Goal: Task Accomplishment & Management: Manage account settings

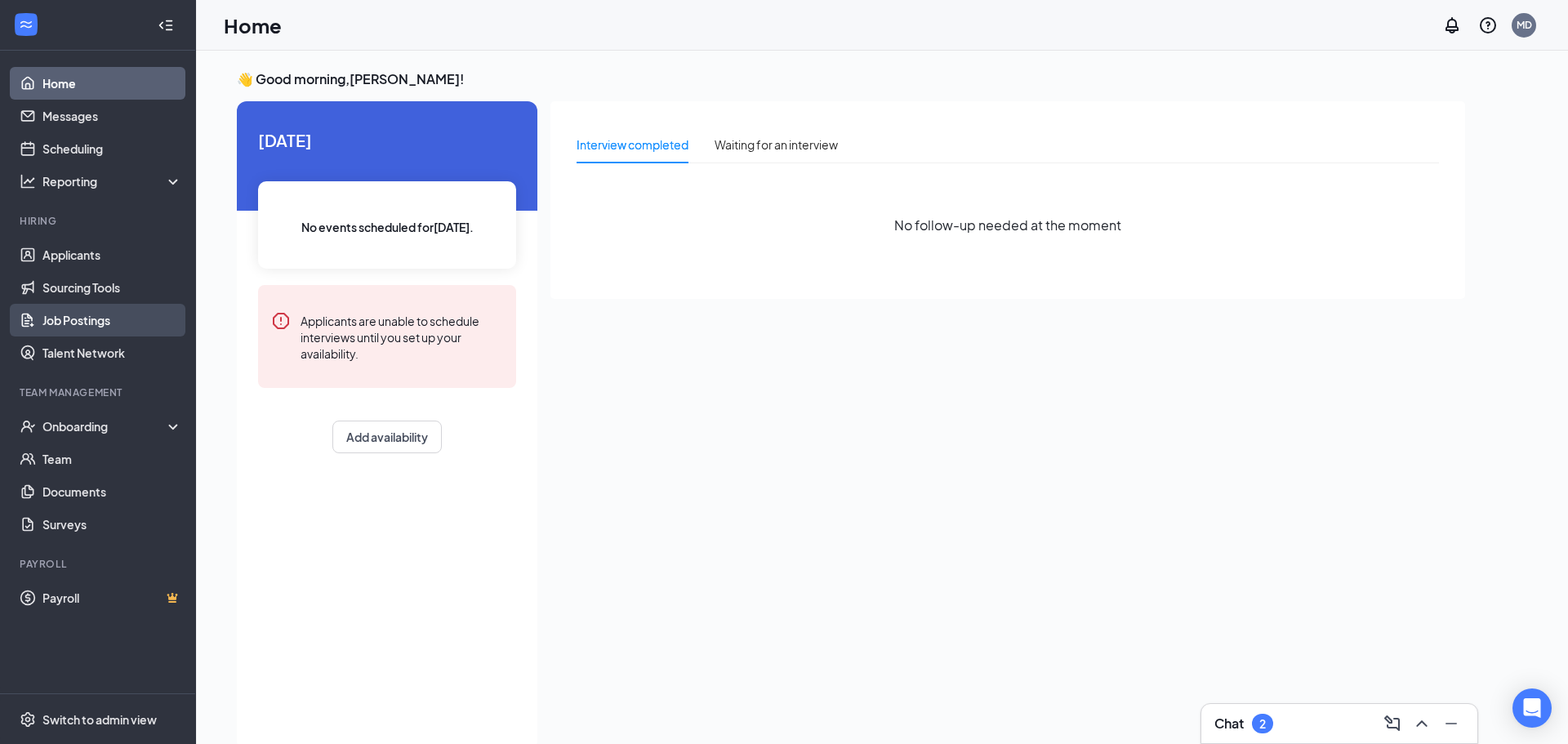
click at [84, 320] on link "Job Postings" at bounding box center [112, 320] width 140 height 33
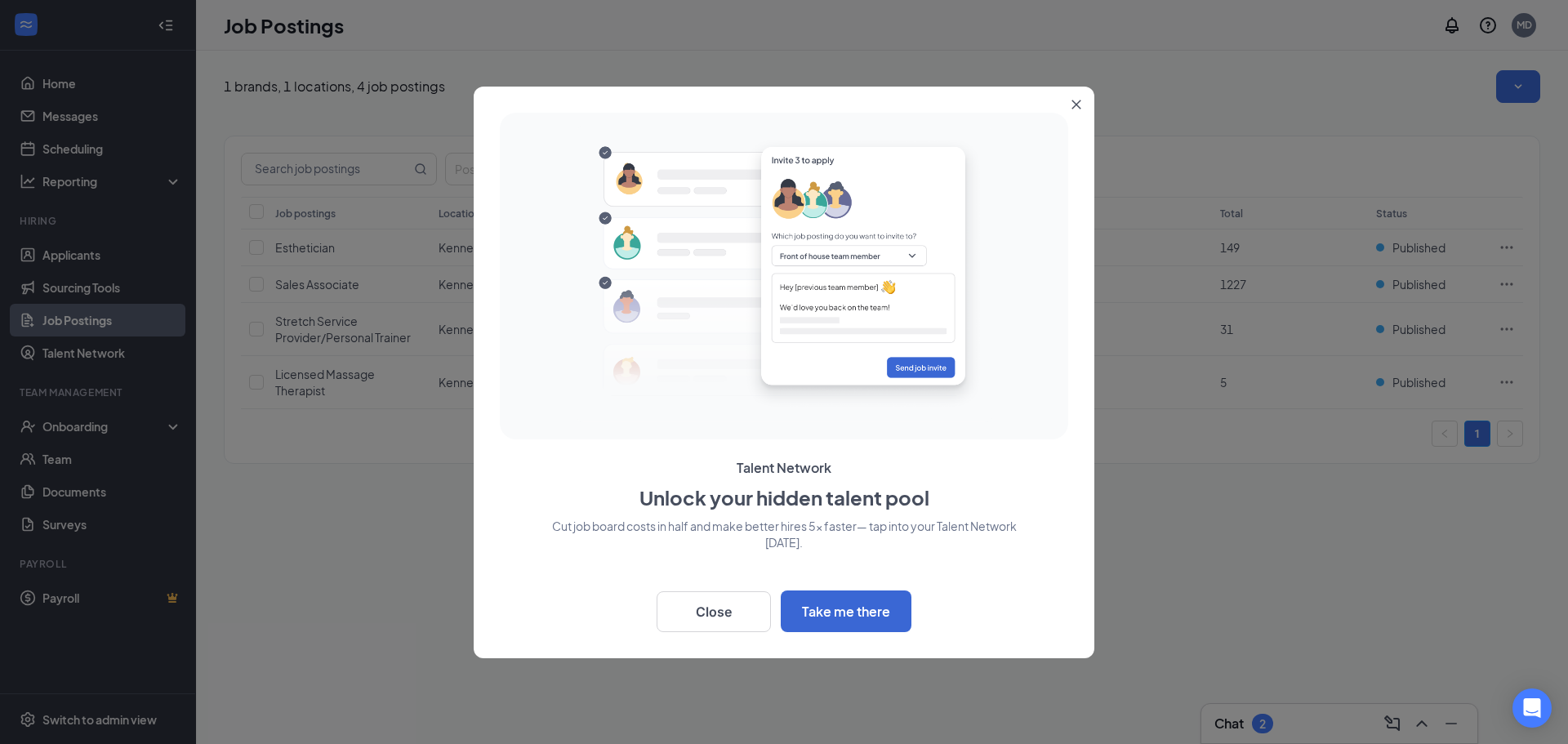
click at [1075, 103] on icon "Close" at bounding box center [1076, 104] width 9 height 9
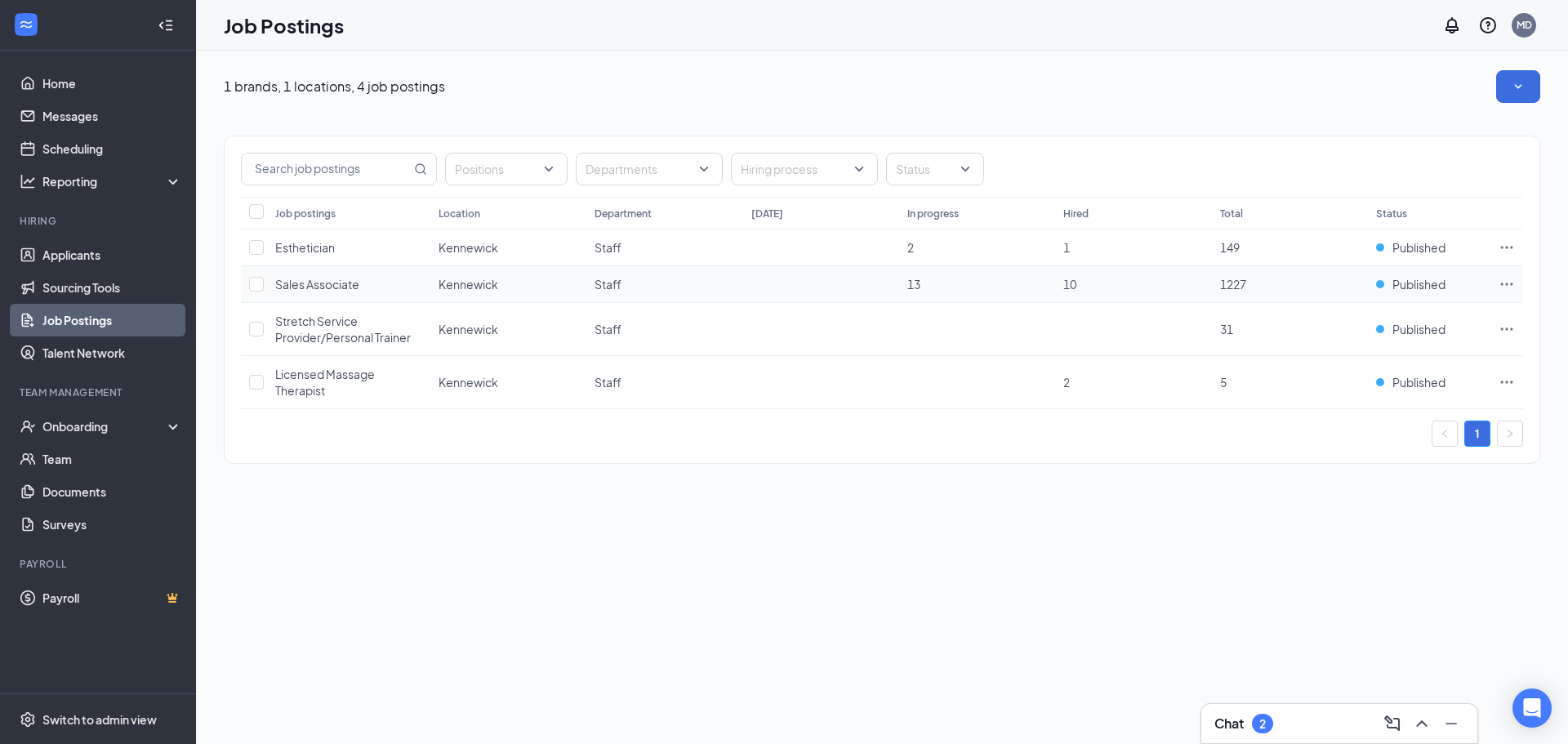
click at [330, 287] on span "Sales Associate" at bounding box center [317, 284] width 84 height 15
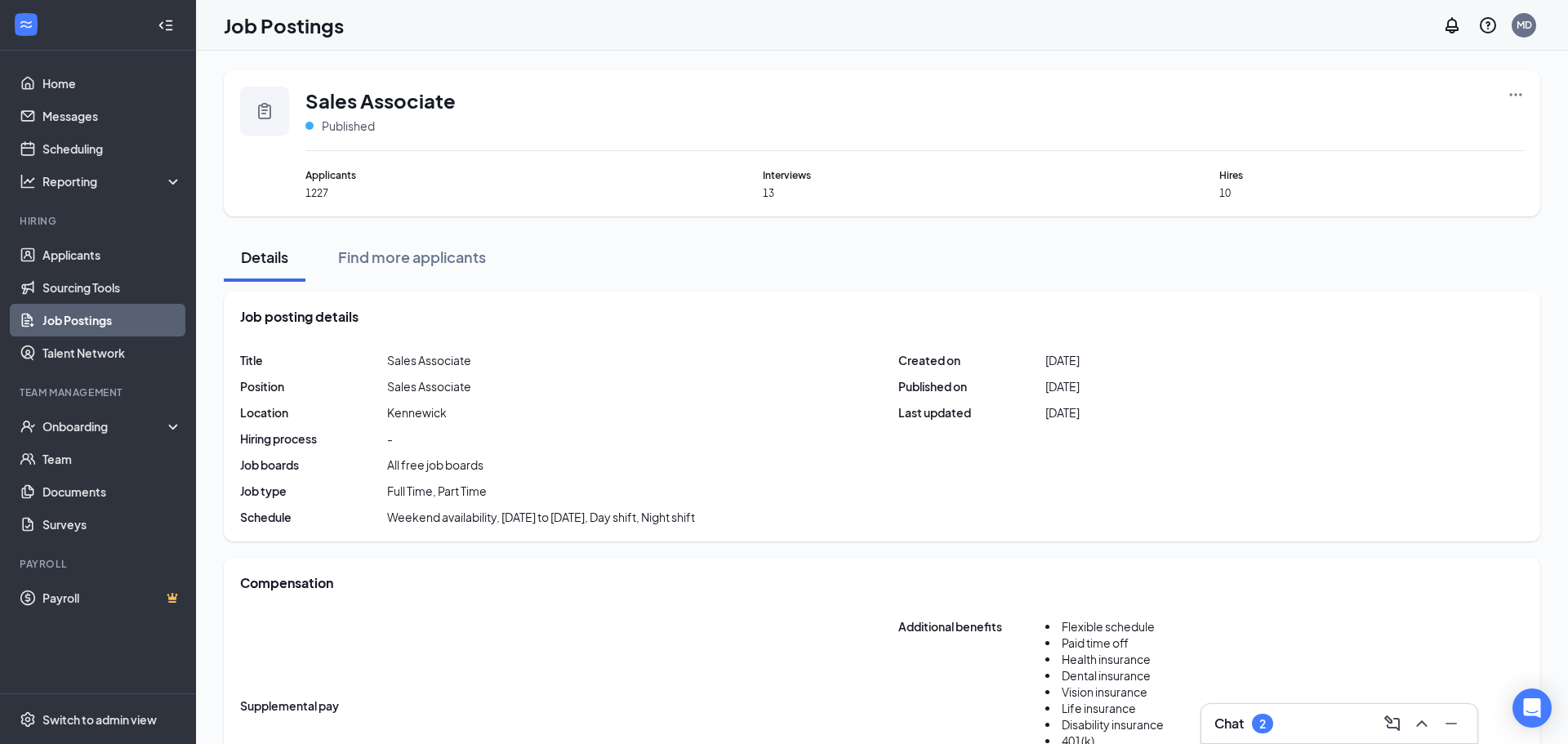
click at [788, 179] on span "Interviews" at bounding box center [915, 175] width 305 height 16
click at [786, 176] on span "Interviews" at bounding box center [915, 175] width 305 height 16
click at [761, 196] on div "Applicants 1227 Interviews 13 Hires 10" at bounding box center [914, 183] width 1218 height 33
click at [96, 322] on link "Job Postings" at bounding box center [112, 320] width 140 height 33
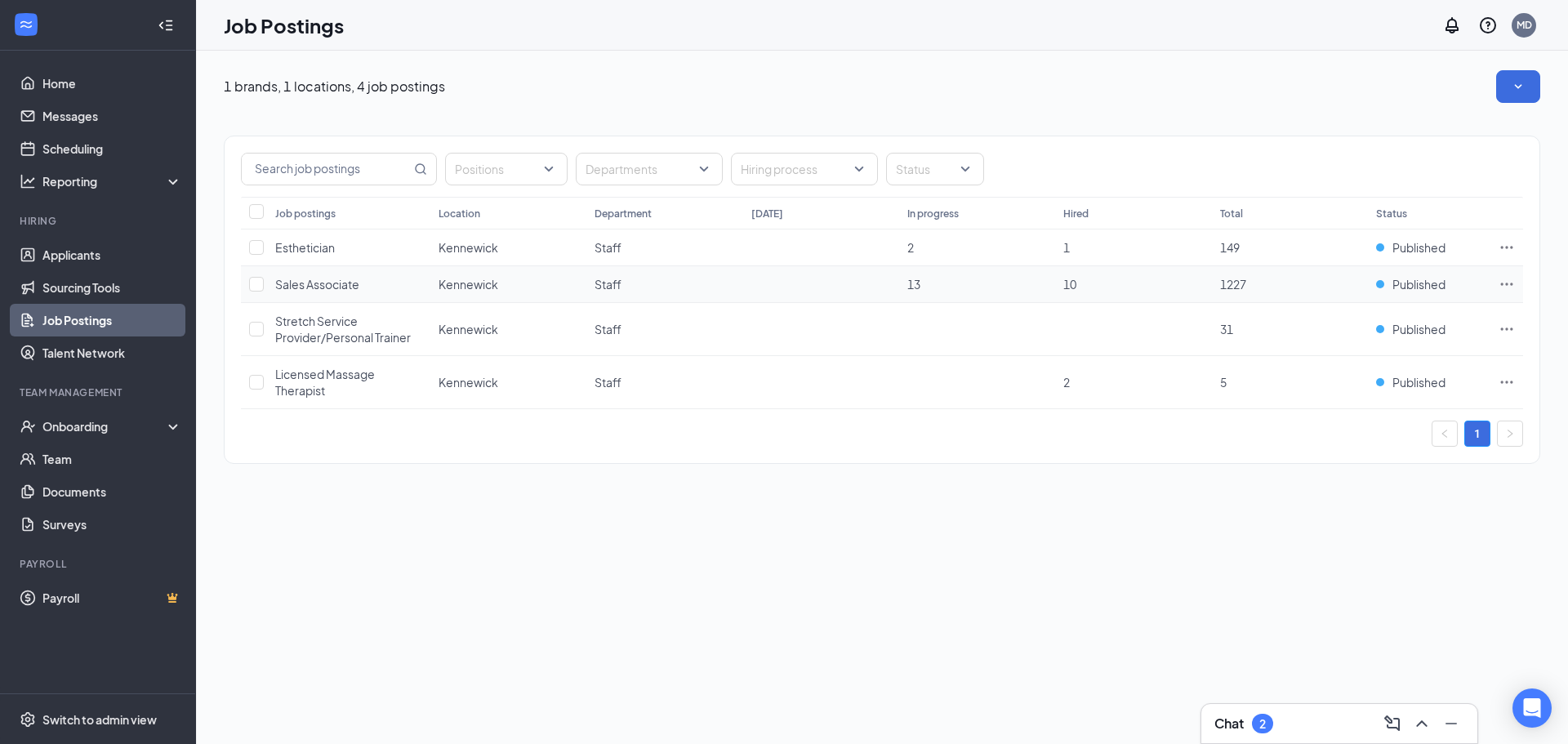
click at [1506, 287] on icon "Ellipses" at bounding box center [1506, 284] width 16 height 16
click at [1356, 426] on span "View applicants" at bounding box center [1324, 423] width 83 height 15
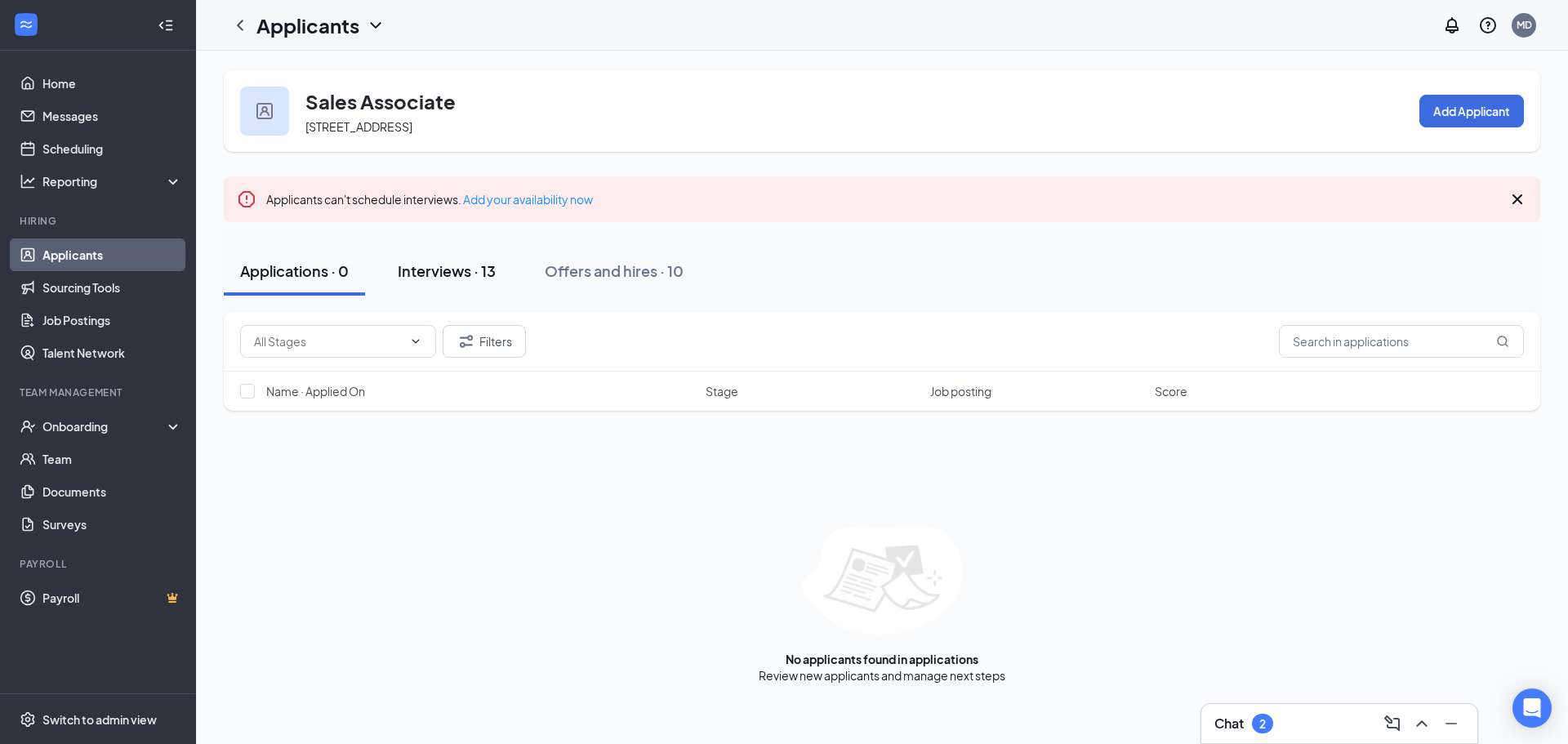
click at [472, 274] on div "Interviews · 13" at bounding box center [447, 270] width 98 height 20
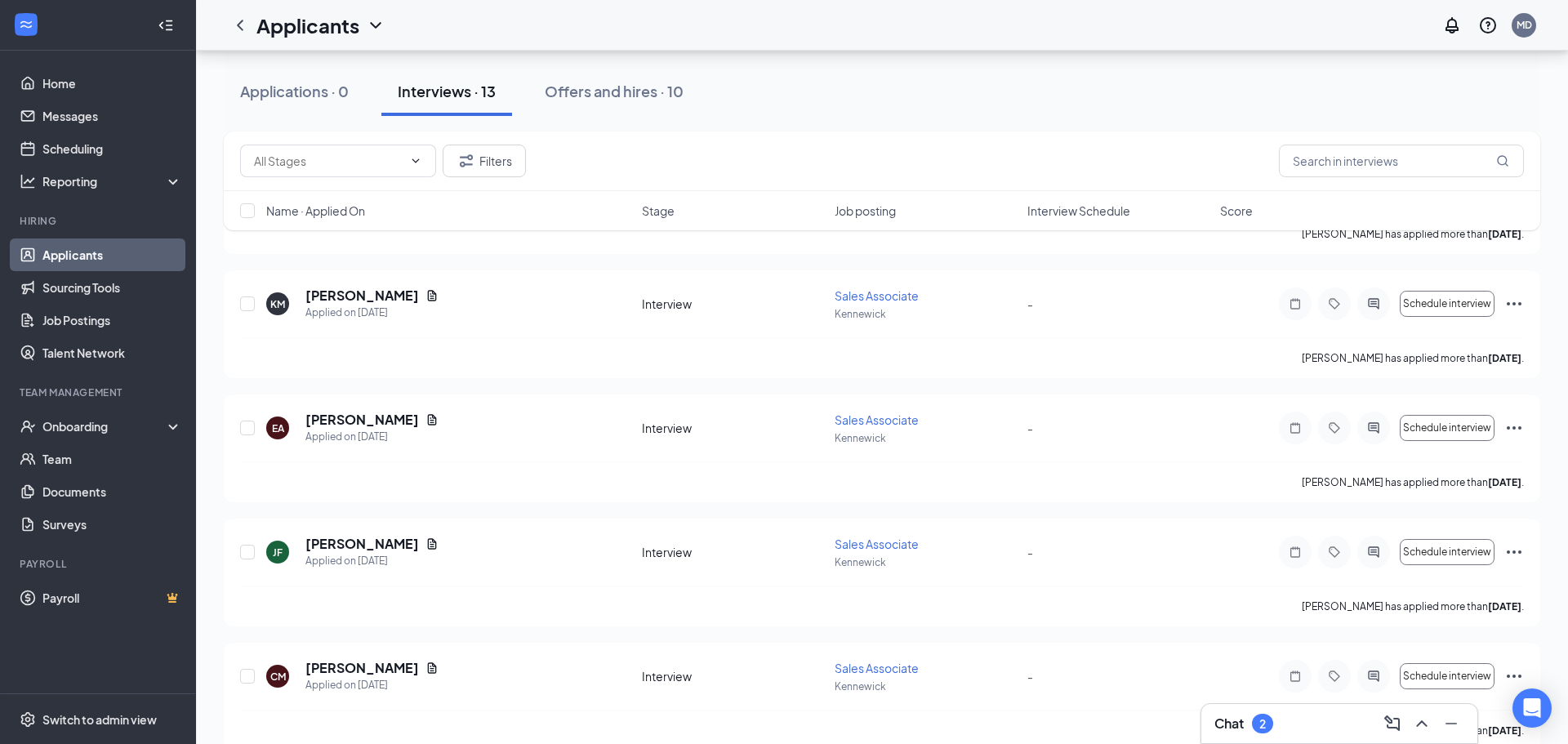
scroll to position [99, 0]
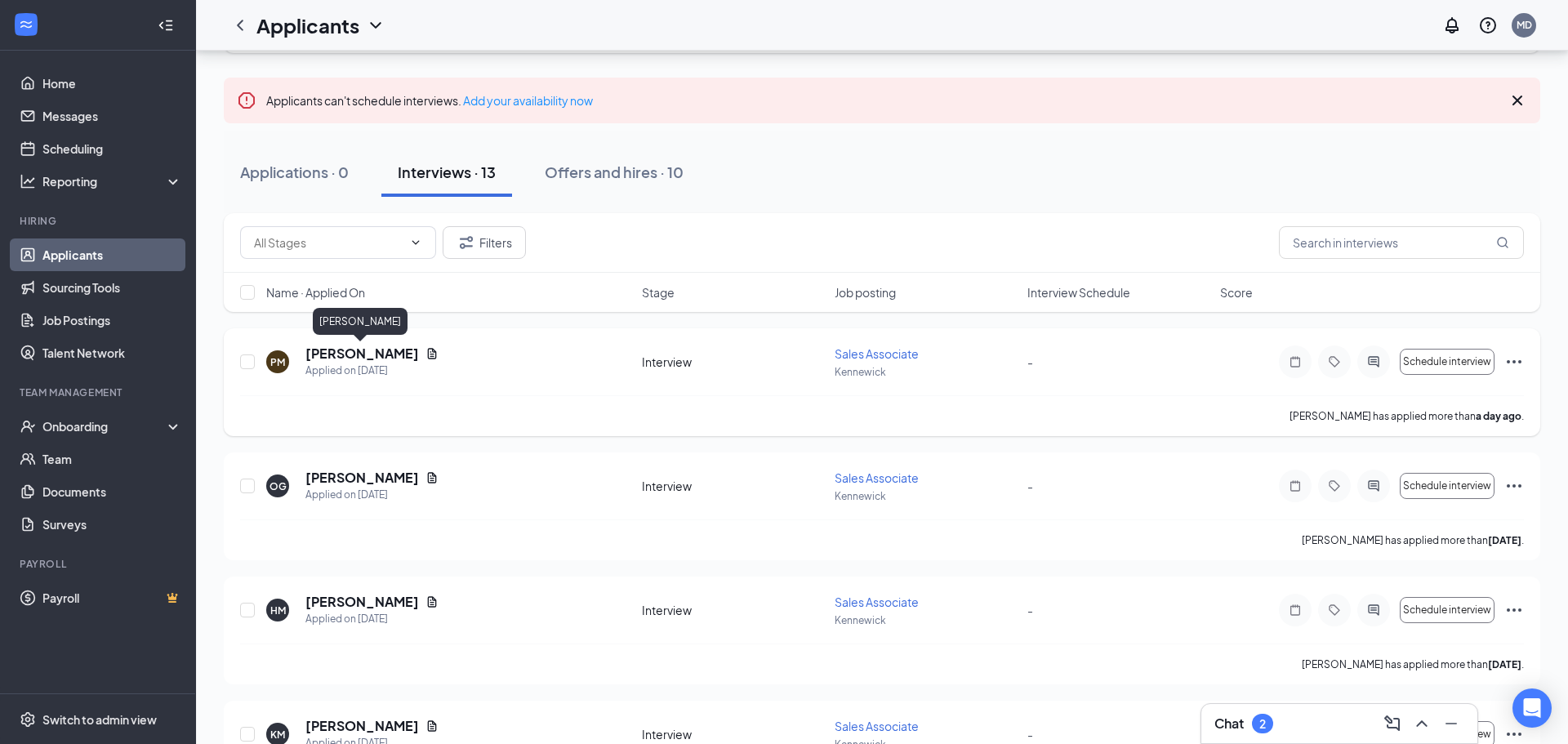
click at [382, 353] on h5 "[PERSON_NAME]" at bounding box center [362, 354] width 114 height 18
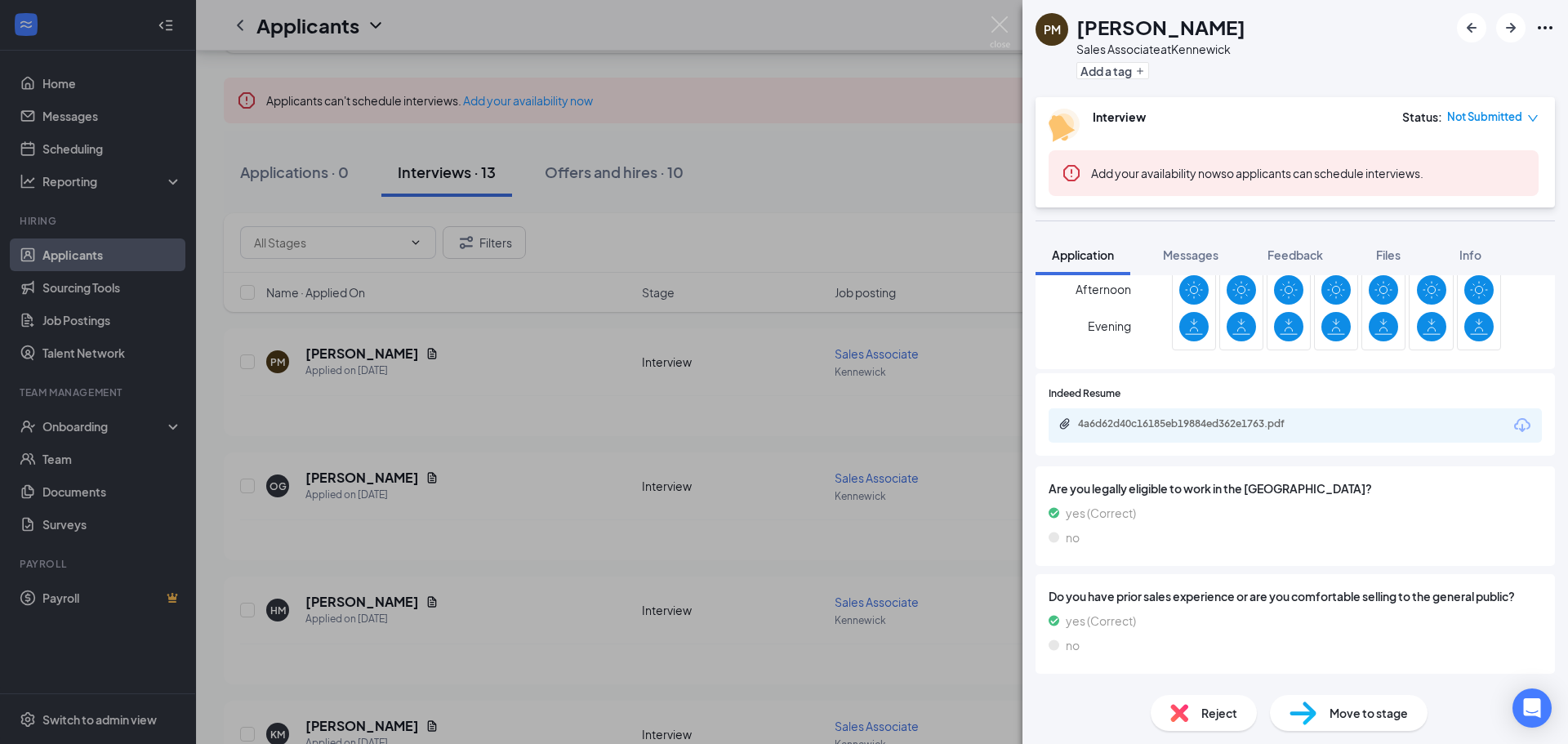
scroll to position [1074, 0]
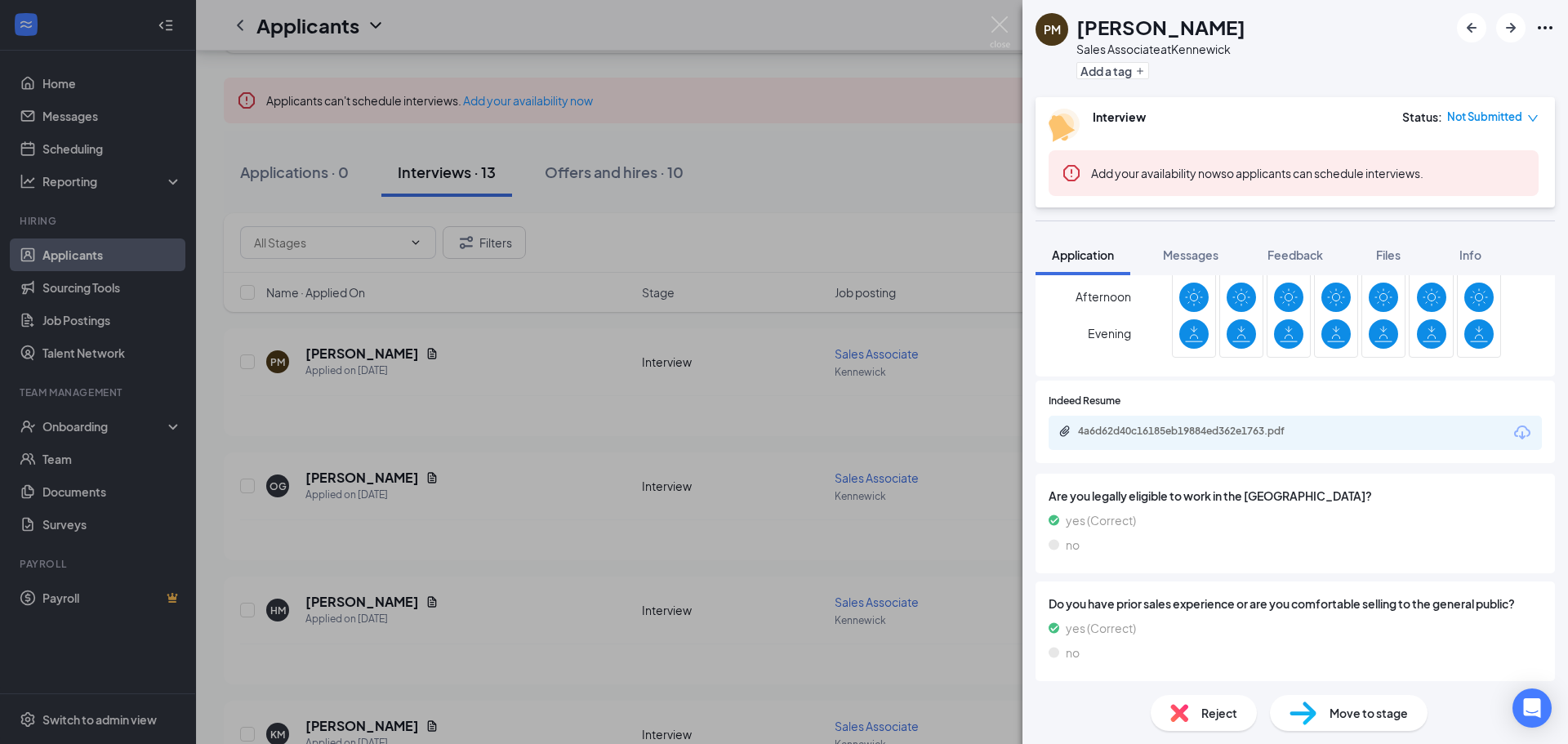
click at [1336, 432] on div "4a6d62d40c16185eb19884ed362e1763.pdf" at bounding box center [1294, 433] width 493 height 34
click at [1186, 438] on div "4a6d62d40c16185eb19884ed362e1763.pdf" at bounding box center [1192, 431] width 229 height 13
click at [1192, 249] on span "Messages" at bounding box center [1191, 254] width 56 height 15
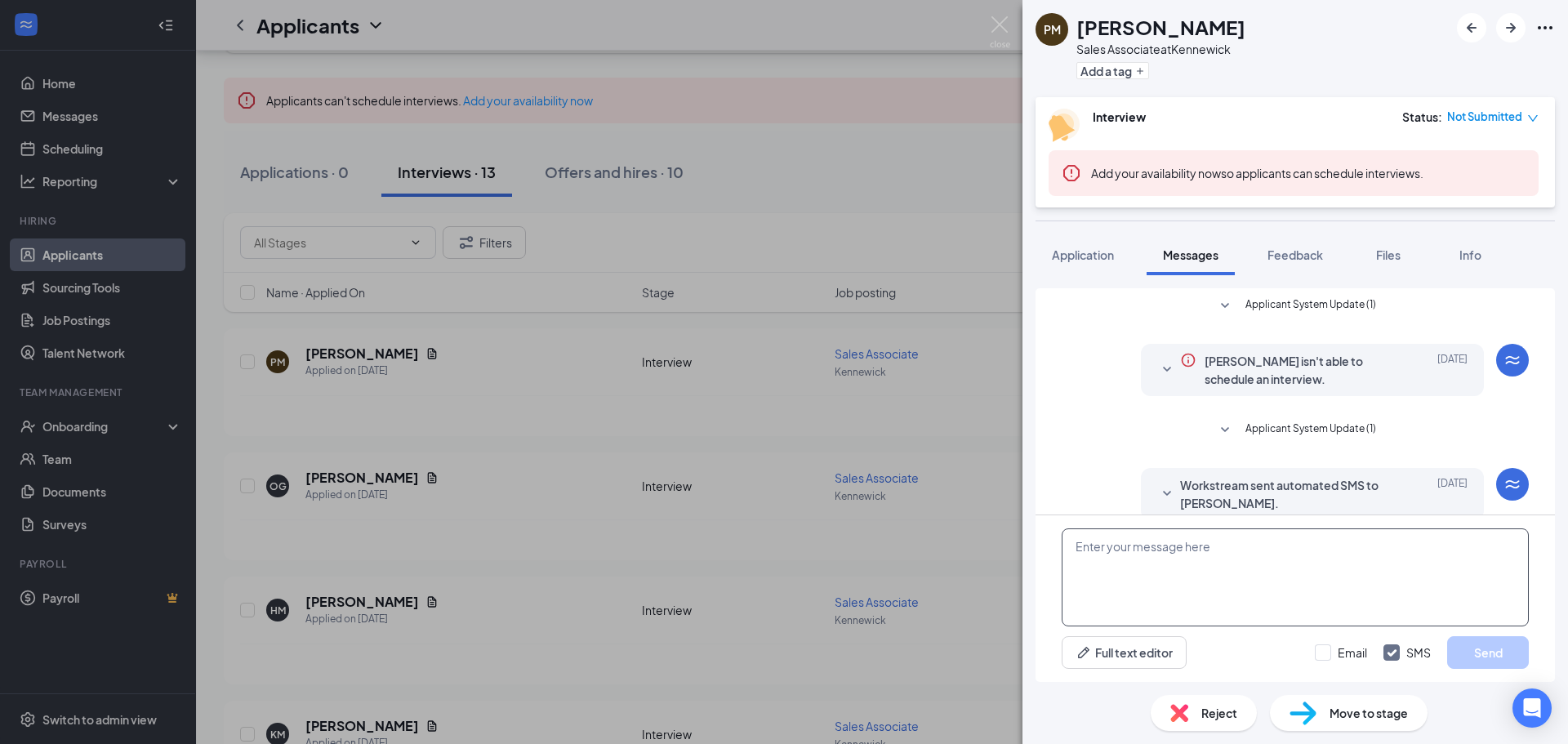
click at [1070, 535] on textarea at bounding box center [1295, 577] width 467 height 98
click at [1135, 558] on div "PM [PERSON_NAME] Sales Associate at [GEOGRAPHIC_DATA] Add a tag Interview Statu…" at bounding box center [1294, 372] width 545 height 744
click at [1122, 541] on textarea "Hi [PERSON_NAME]" at bounding box center [1295, 577] width 467 height 98
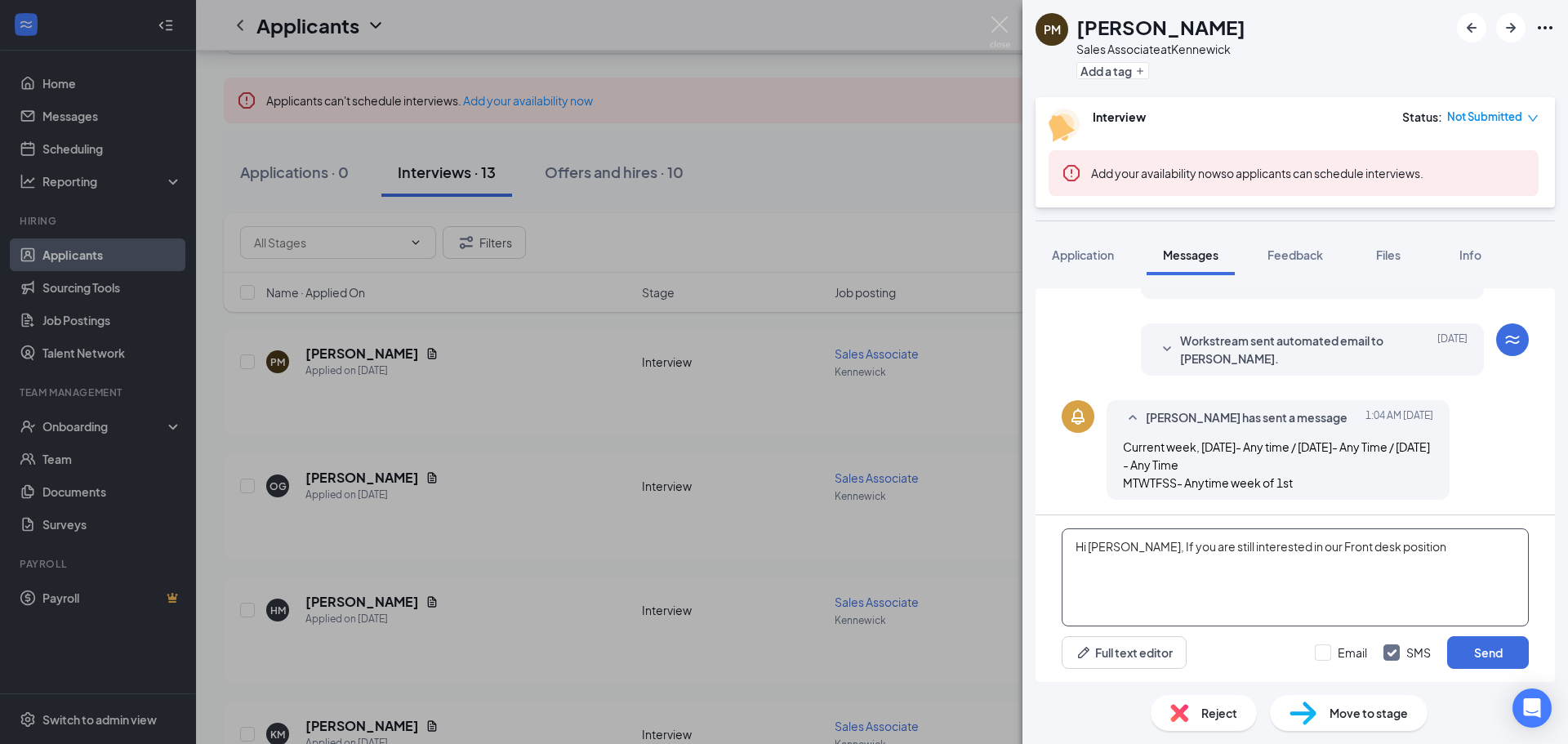
scroll to position [223, 0]
type textarea "H"
click at [385, 471] on div "PM [PERSON_NAME] Sales Associate at [GEOGRAPHIC_DATA] Add a tag Interview Statu…" at bounding box center [784, 372] width 1568 height 744
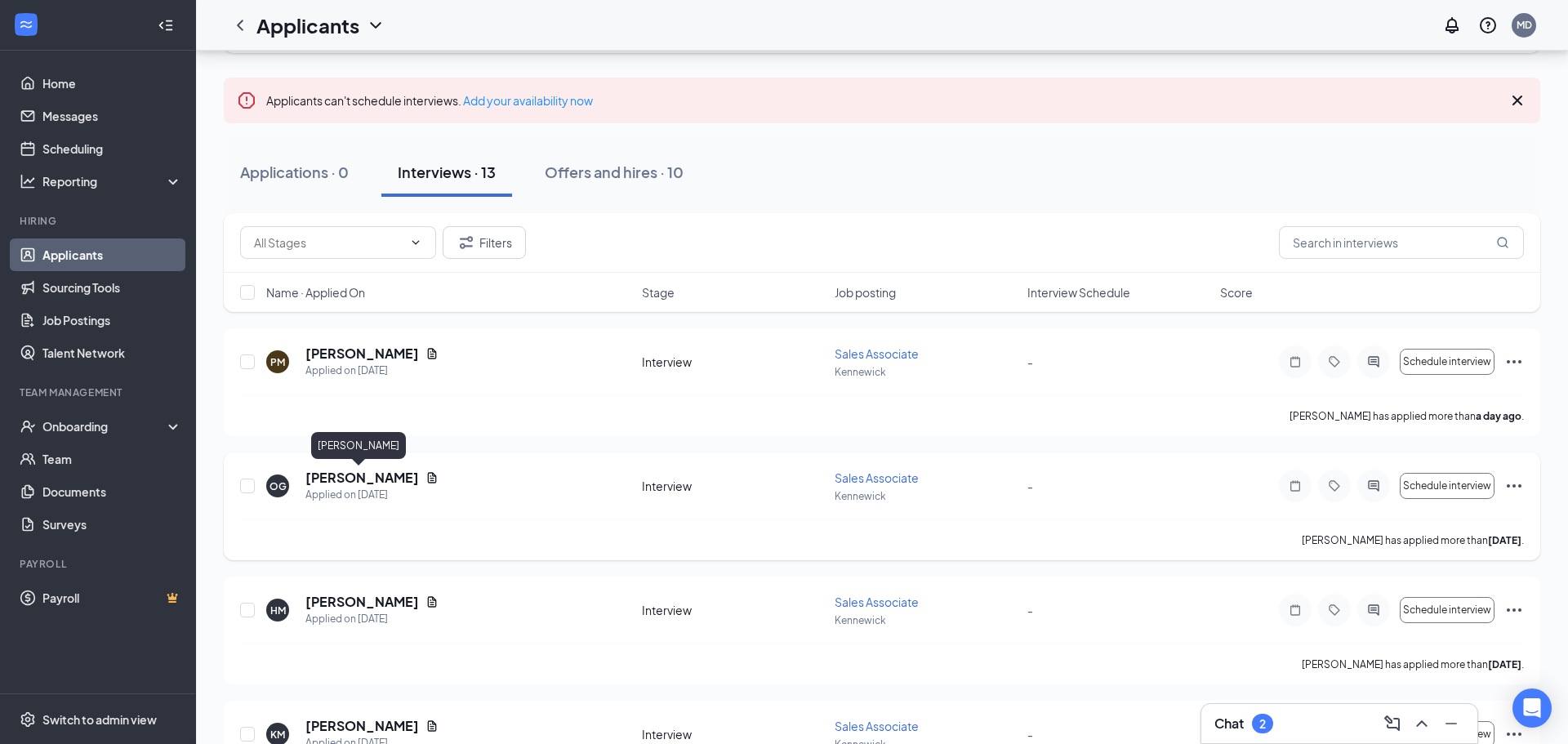
click at [355, 484] on h5 "[PERSON_NAME]" at bounding box center [362, 478] width 114 height 18
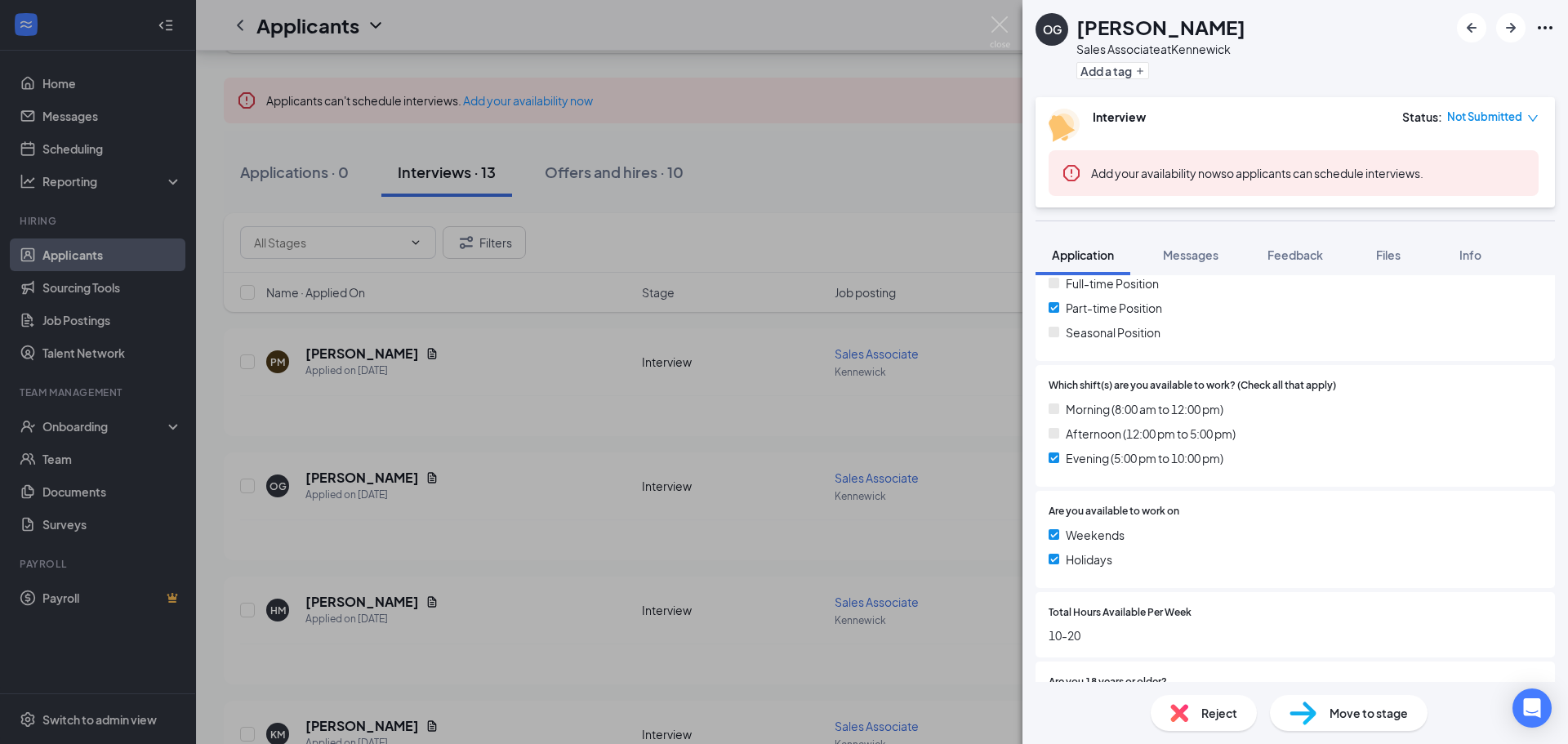
scroll to position [398, 0]
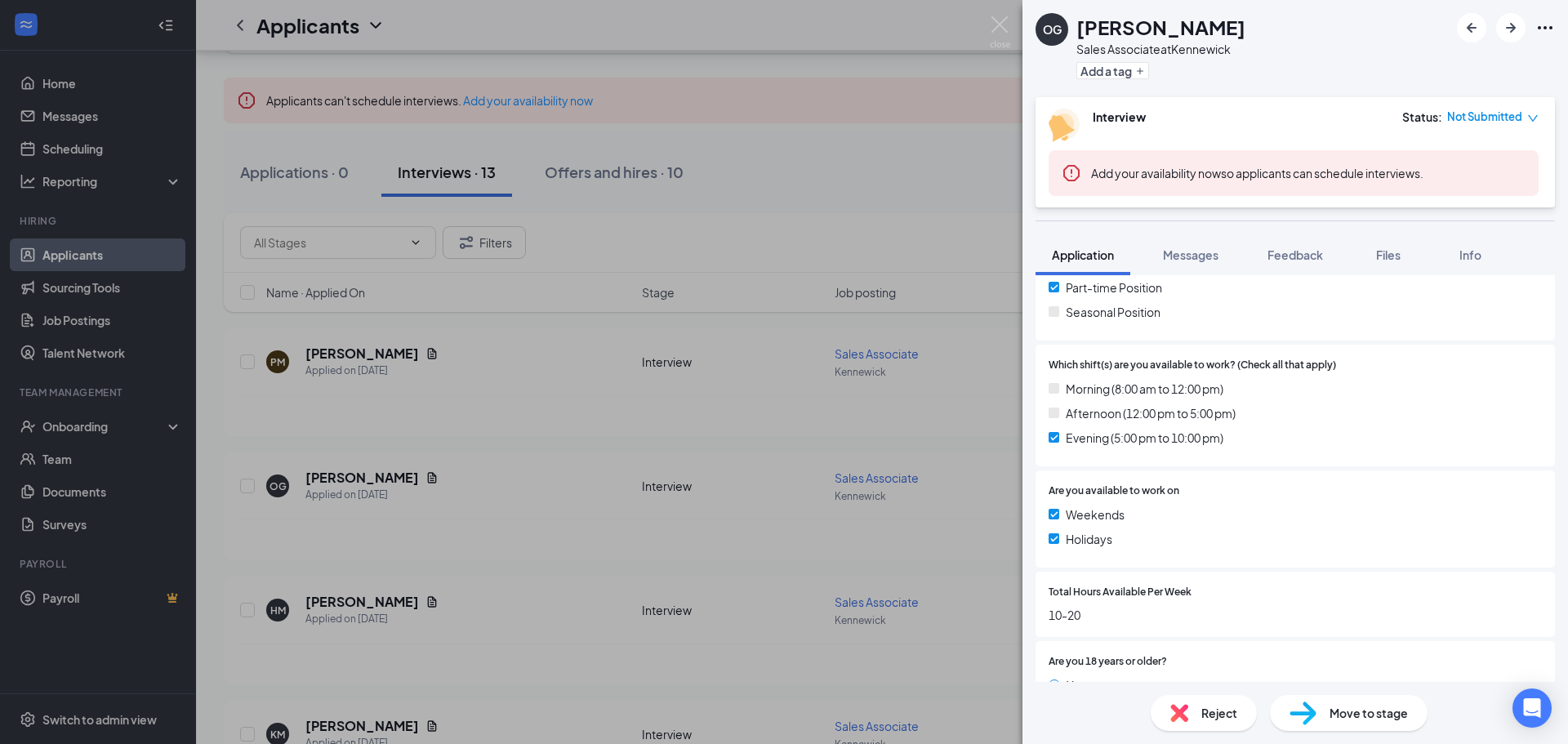
click at [344, 610] on div "OG [PERSON_NAME] Sales Associate at [GEOGRAPHIC_DATA] Add a tag Interview Statu…" at bounding box center [784, 372] width 1568 height 744
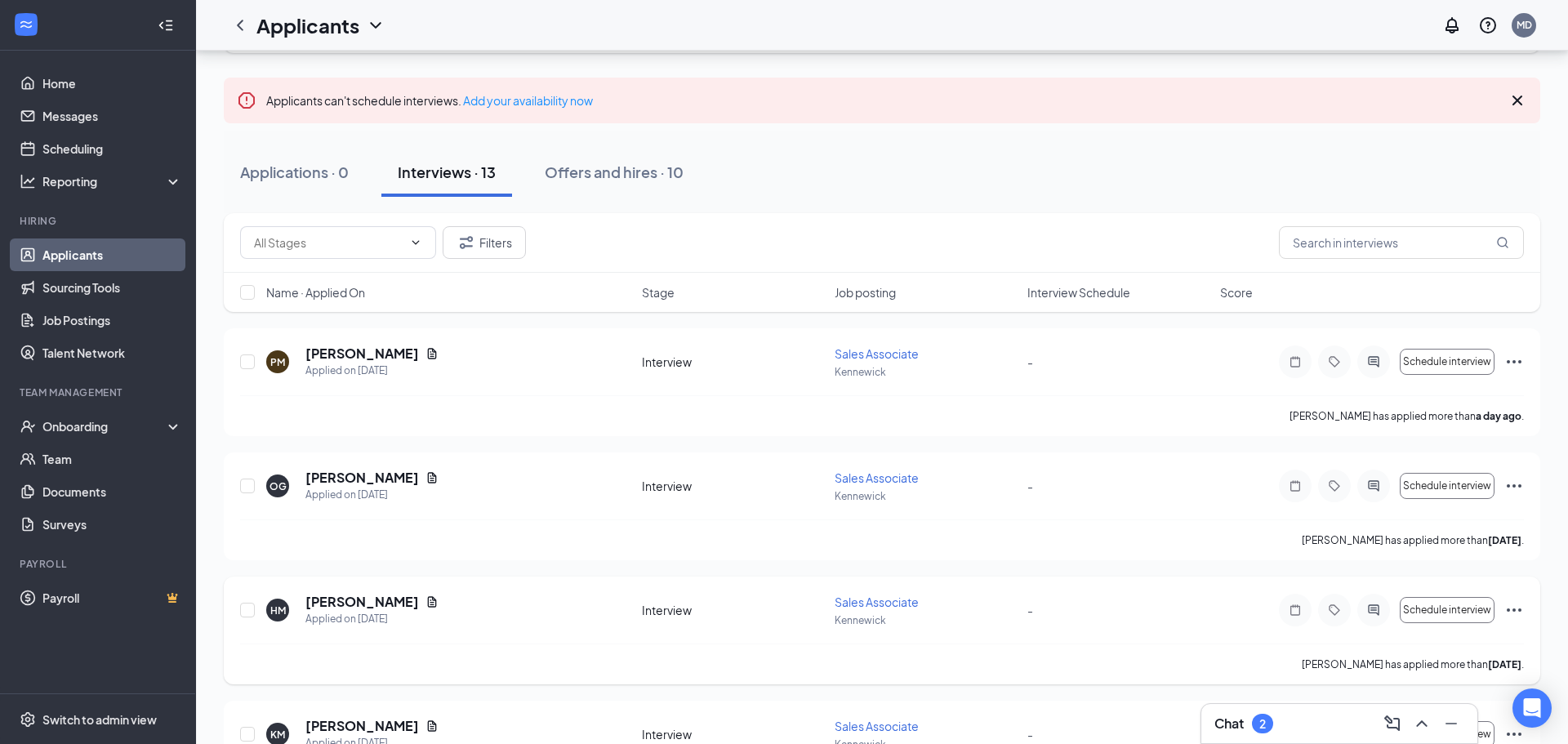
click at [345, 611] on div "Applied on [DATE]" at bounding box center [371, 619] width 133 height 16
click at [384, 598] on h5 "[PERSON_NAME]" at bounding box center [362, 602] width 114 height 18
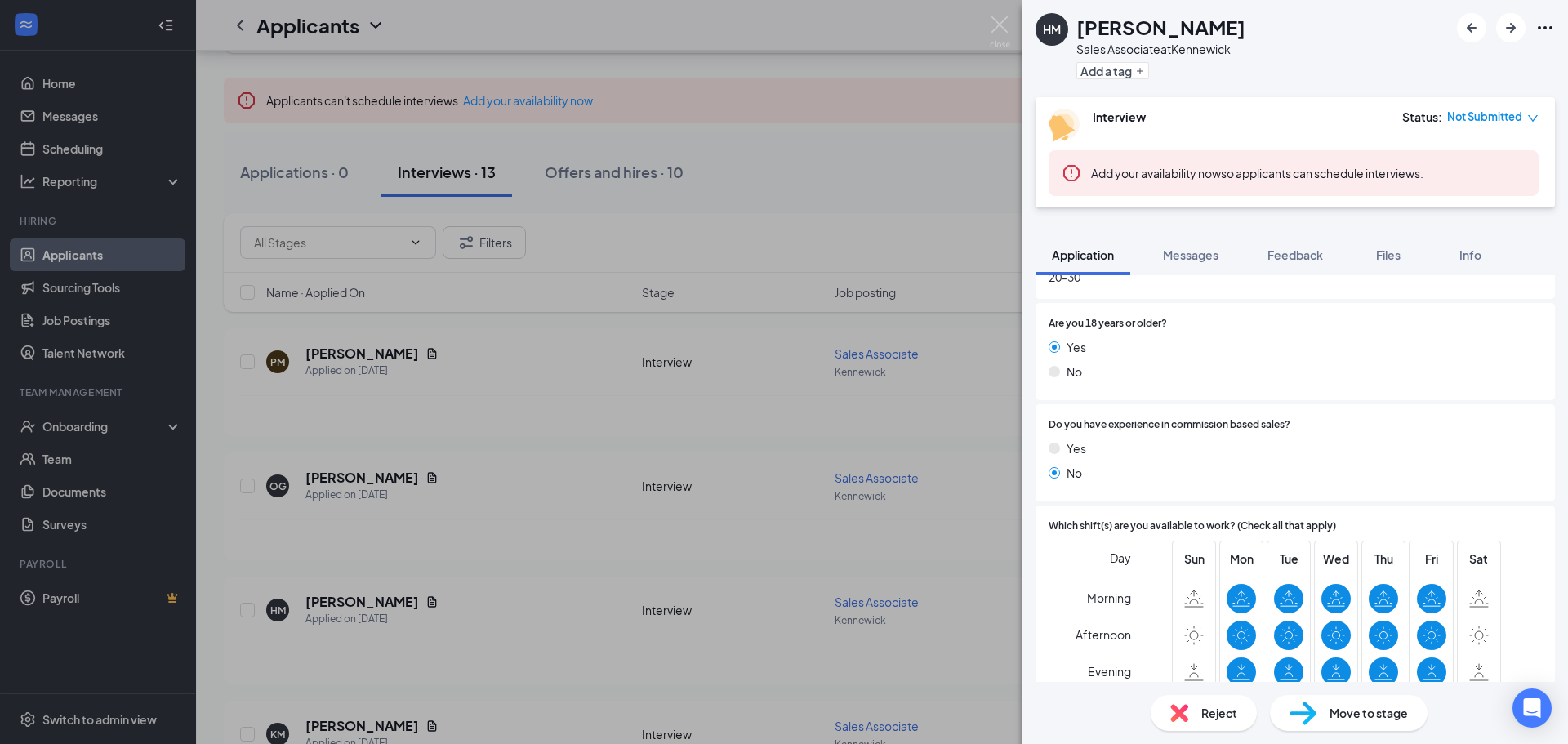
scroll to position [744, 0]
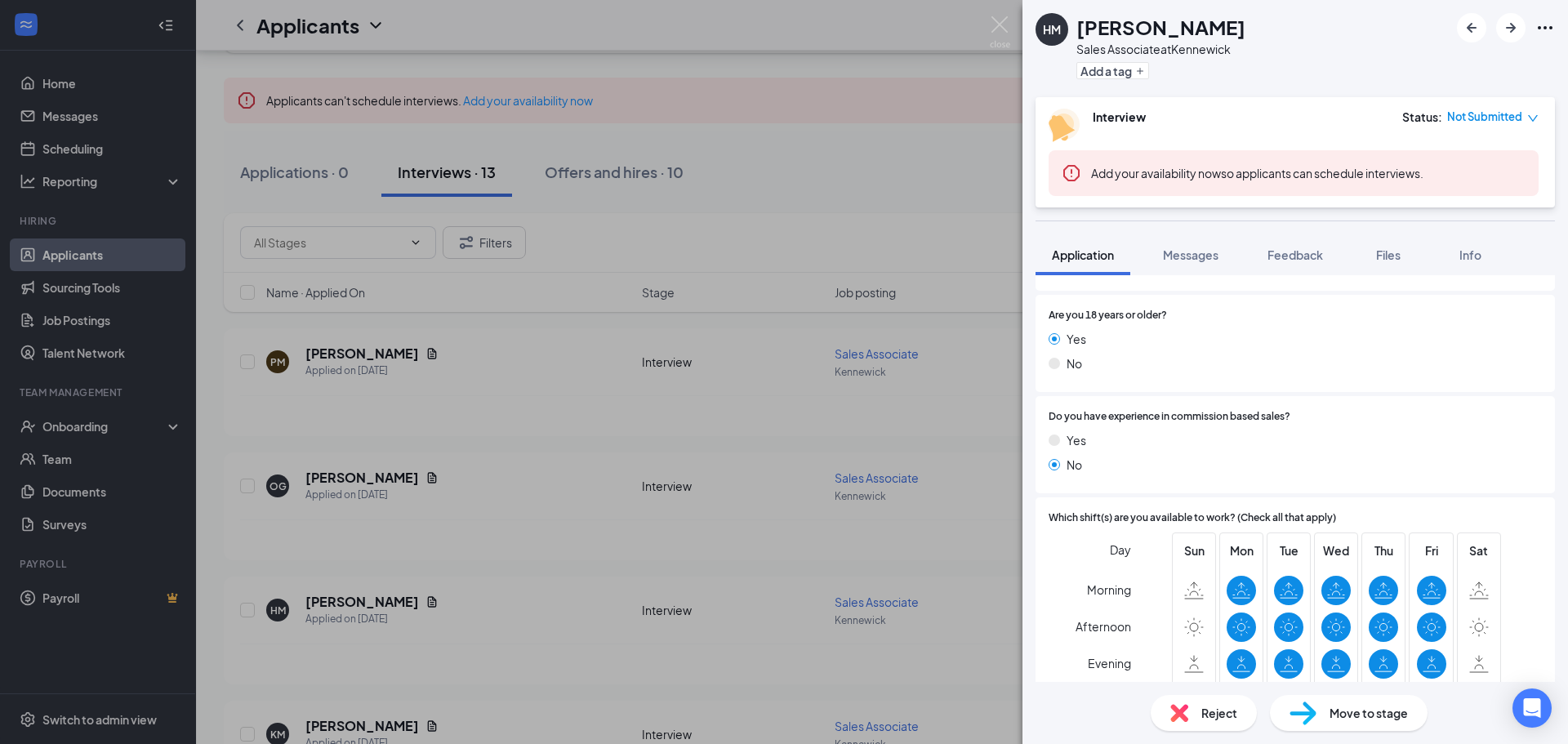
click at [511, 713] on div "[PERSON_NAME] Sales Associate at [GEOGRAPHIC_DATA] Add a tag Interview Status :…" at bounding box center [784, 372] width 1568 height 744
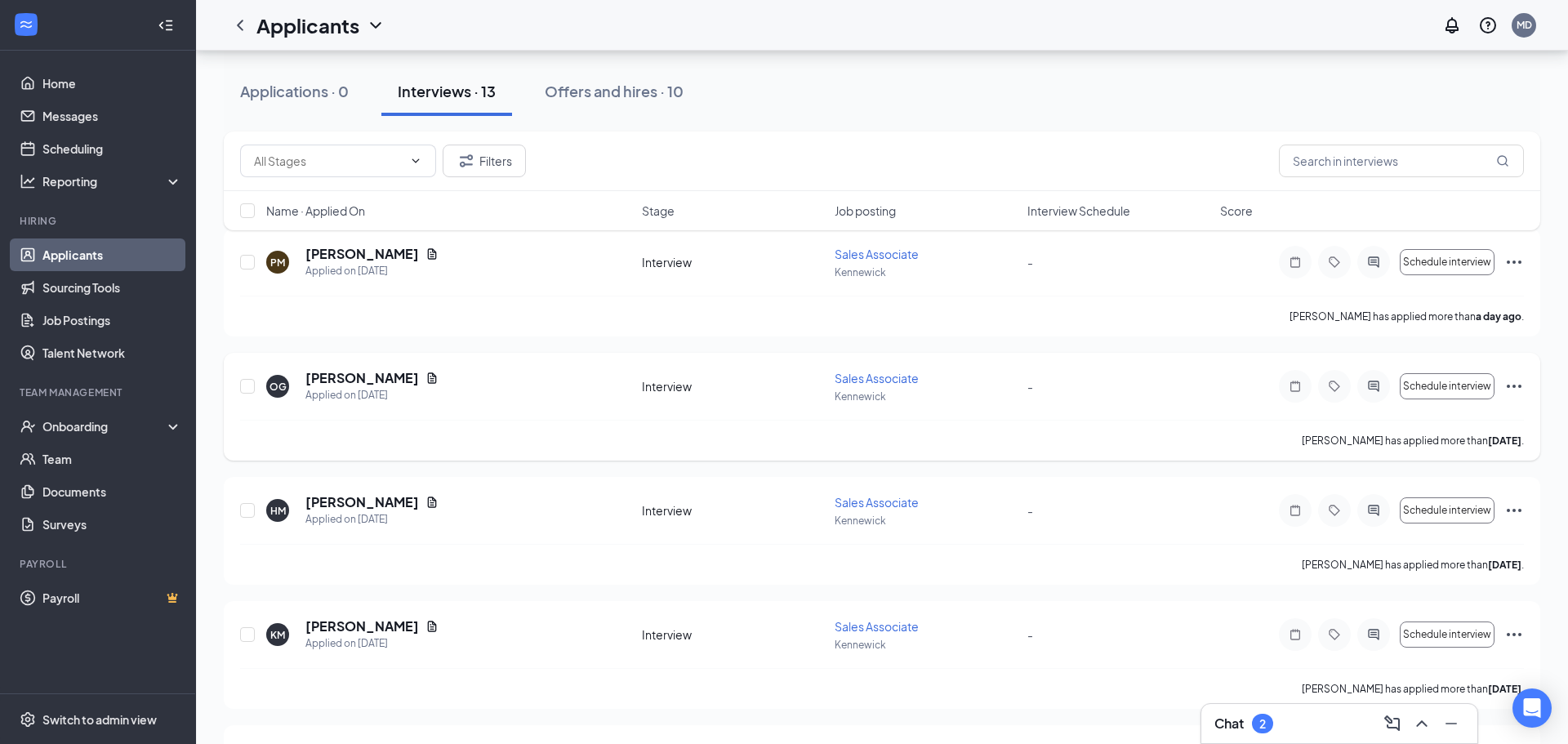
scroll to position [336, 0]
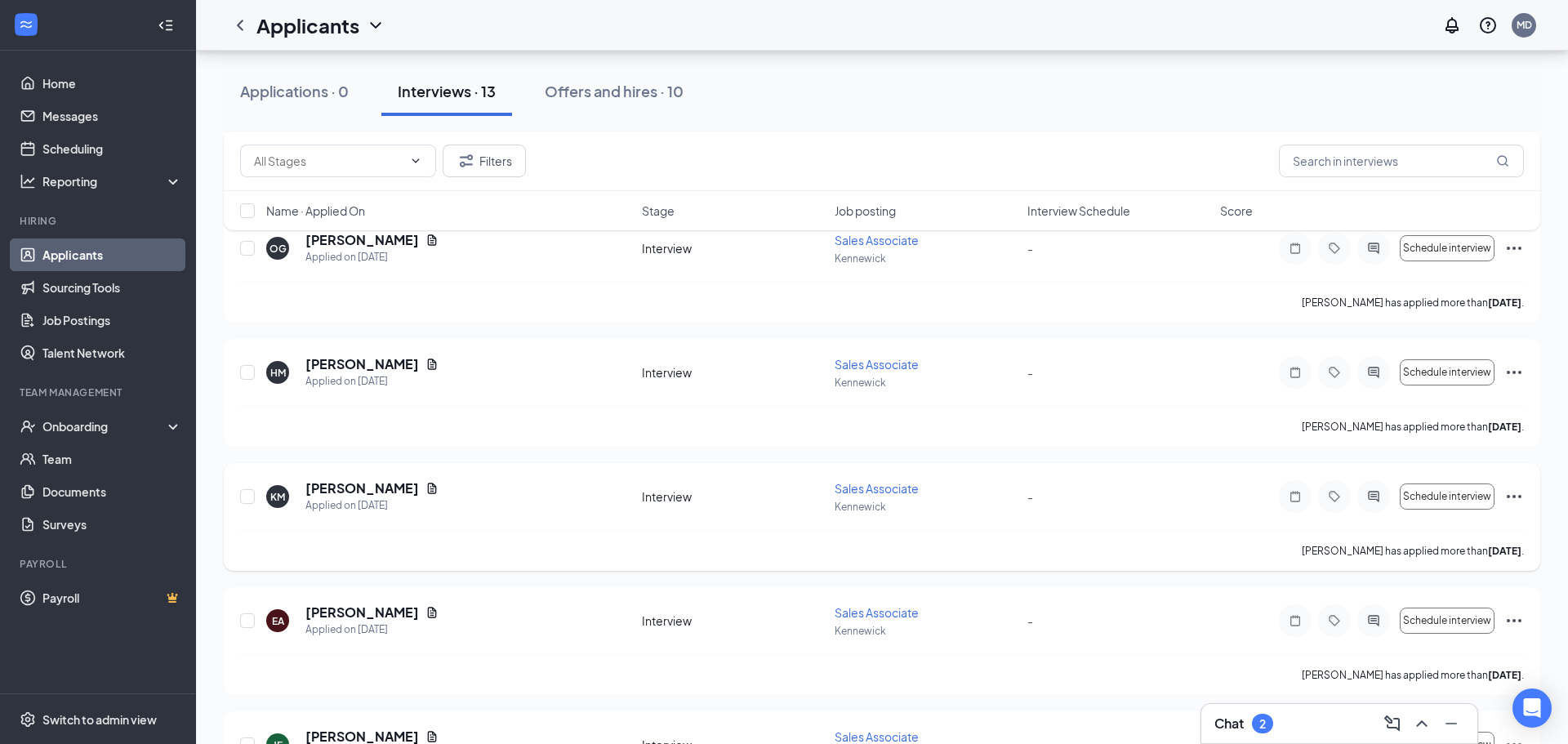
click at [381, 493] on div "[PERSON_NAME]" at bounding box center [371, 488] width 133 height 18
click at [334, 498] on div "Applied on [DATE]" at bounding box center [371, 505] width 133 height 16
click at [374, 490] on h5 "[PERSON_NAME]" at bounding box center [362, 488] width 114 height 18
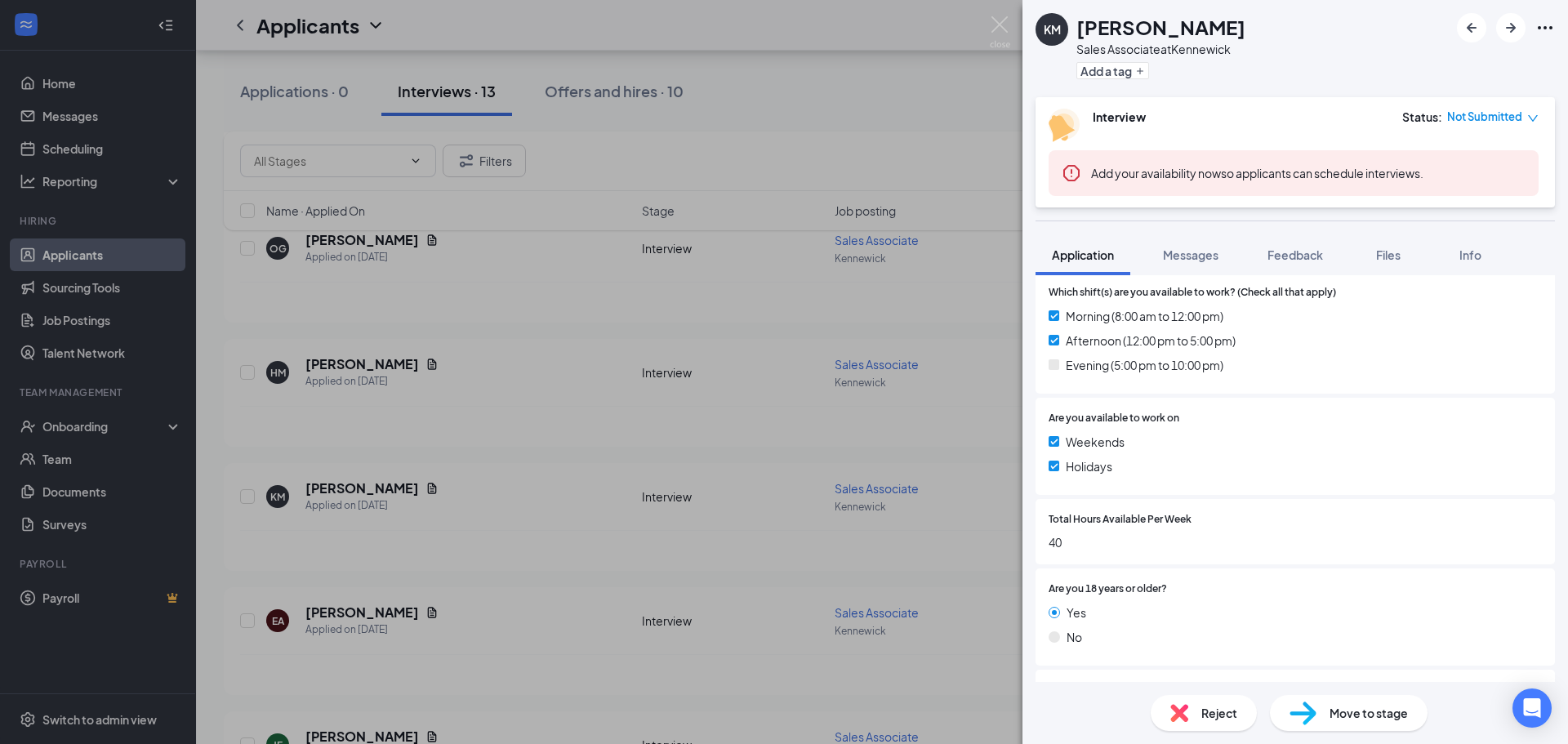
scroll to position [481, 0]
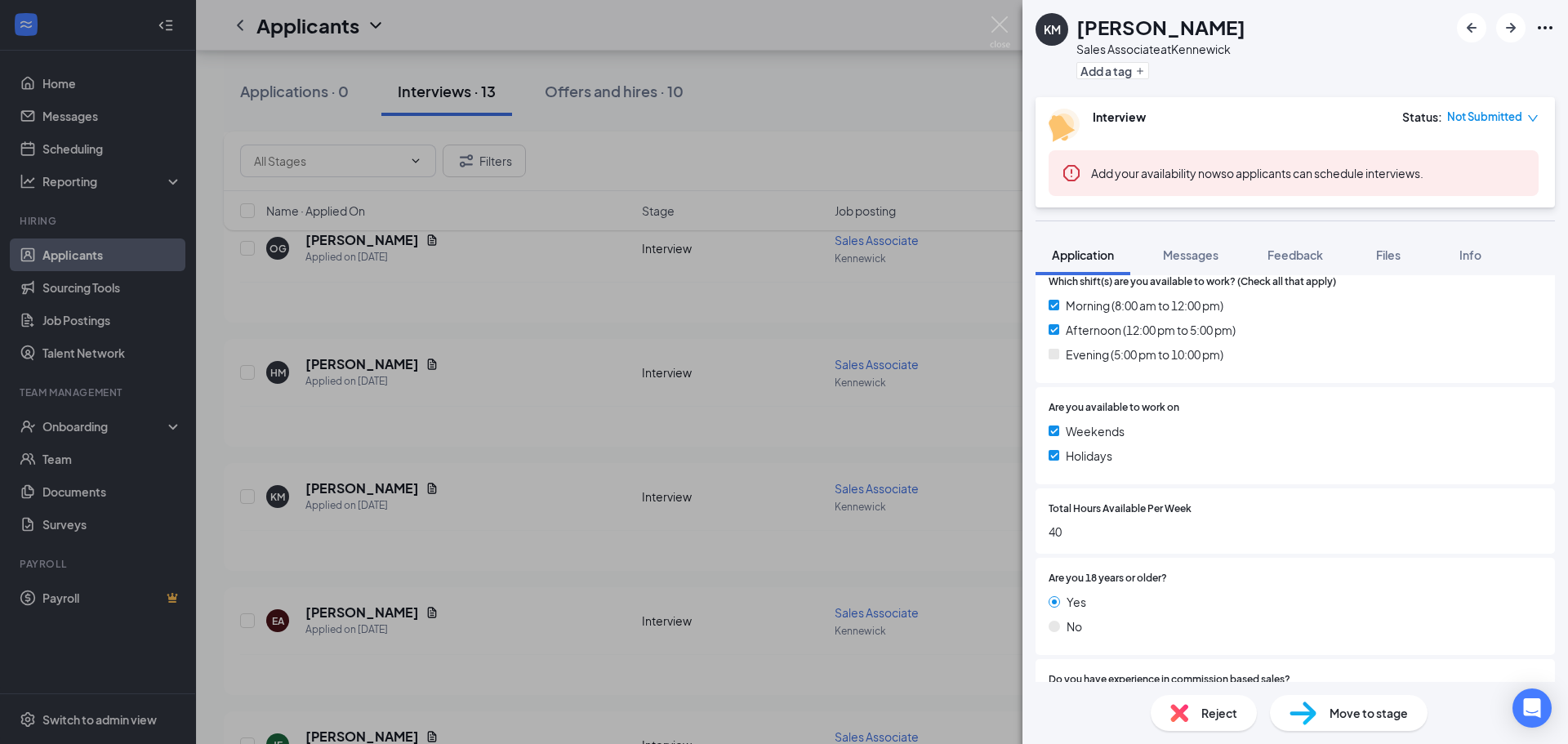
click at [1222, 720] on span "Reject" at bounding box center [1219, 713] width 36 height 18
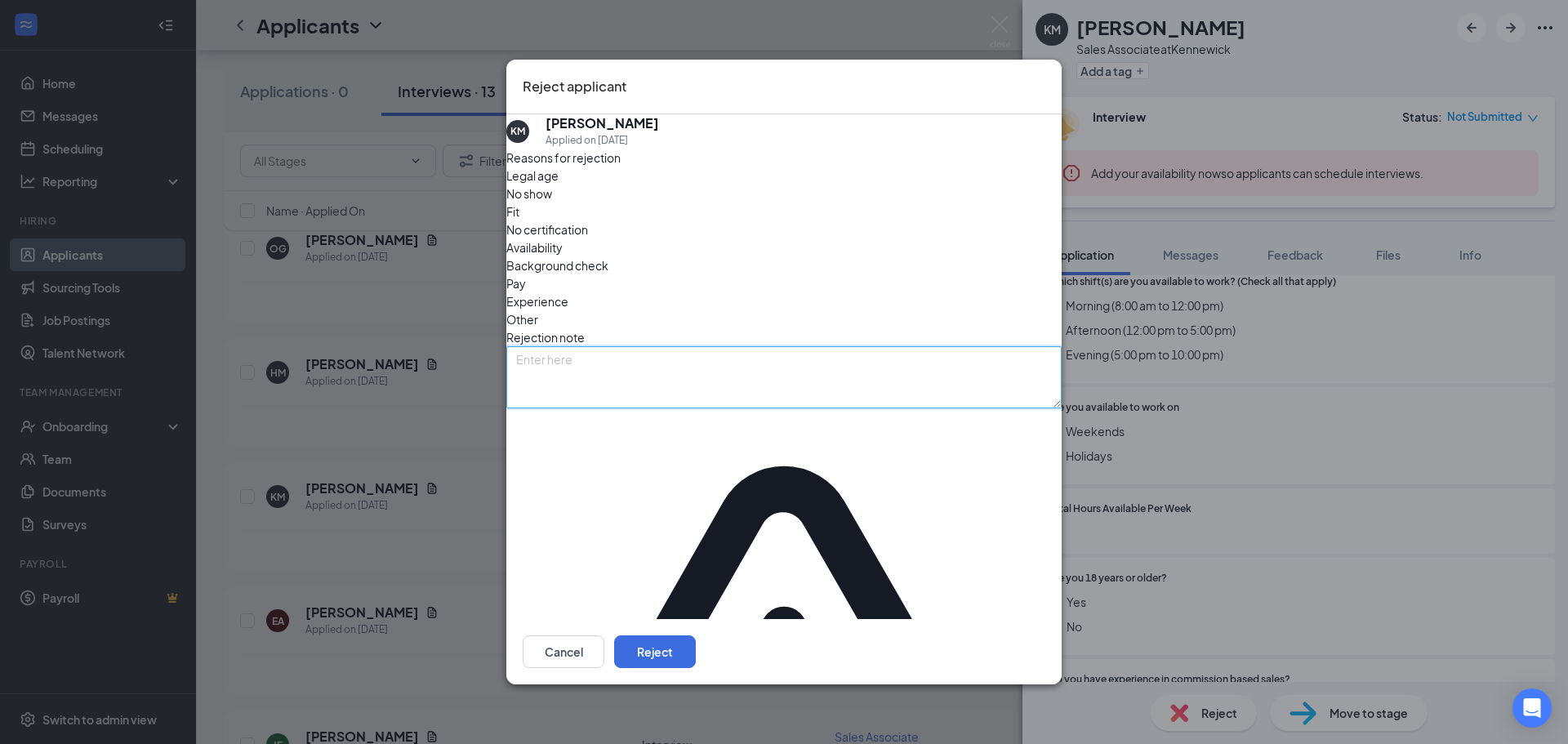
click at [603, 380] on textarea at bounding box center [783, 377] width 555 height 62
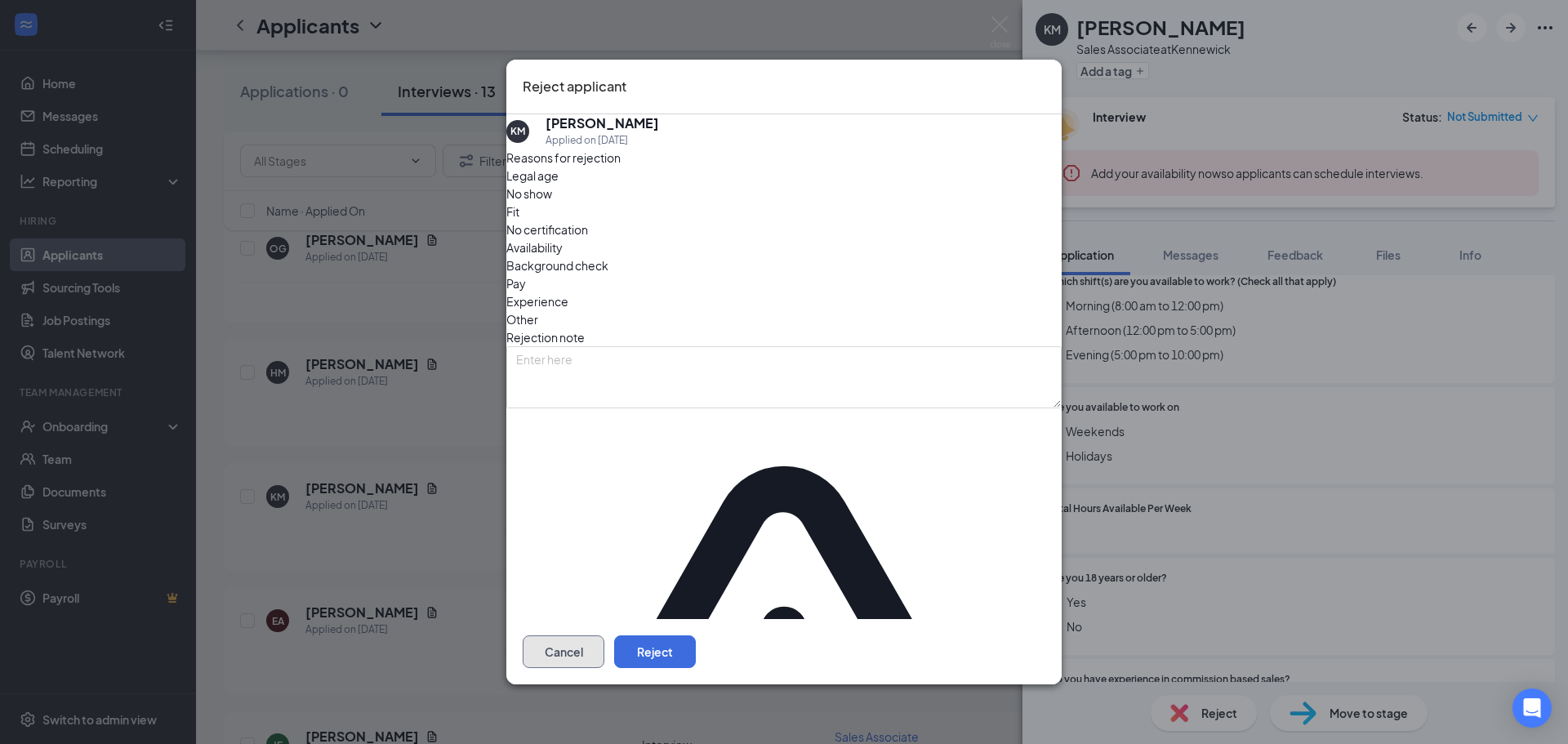
click at [604, 635] on button "Cancel" at bounding box center [564, 651] width 82 height 33
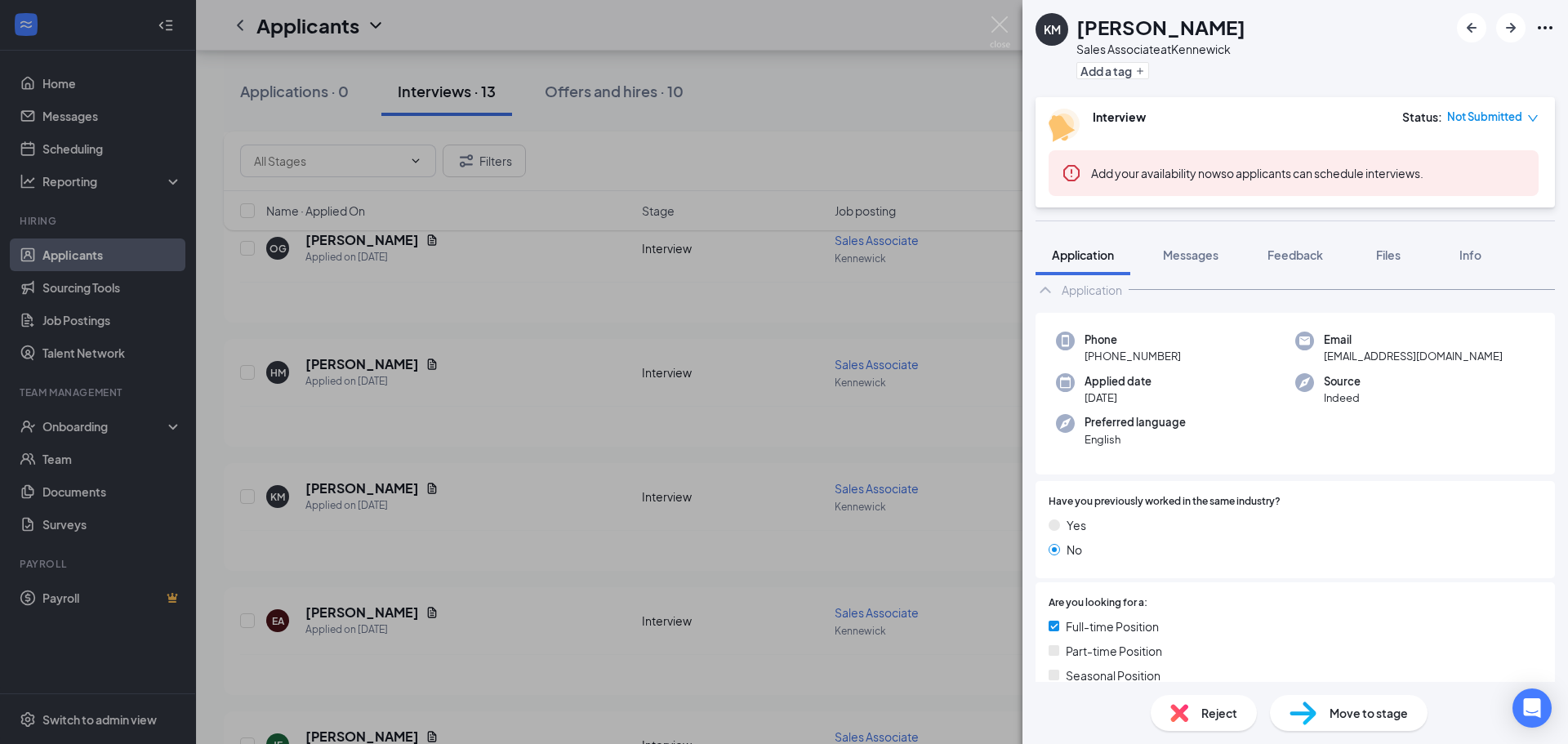
scroll to position [0, 0]
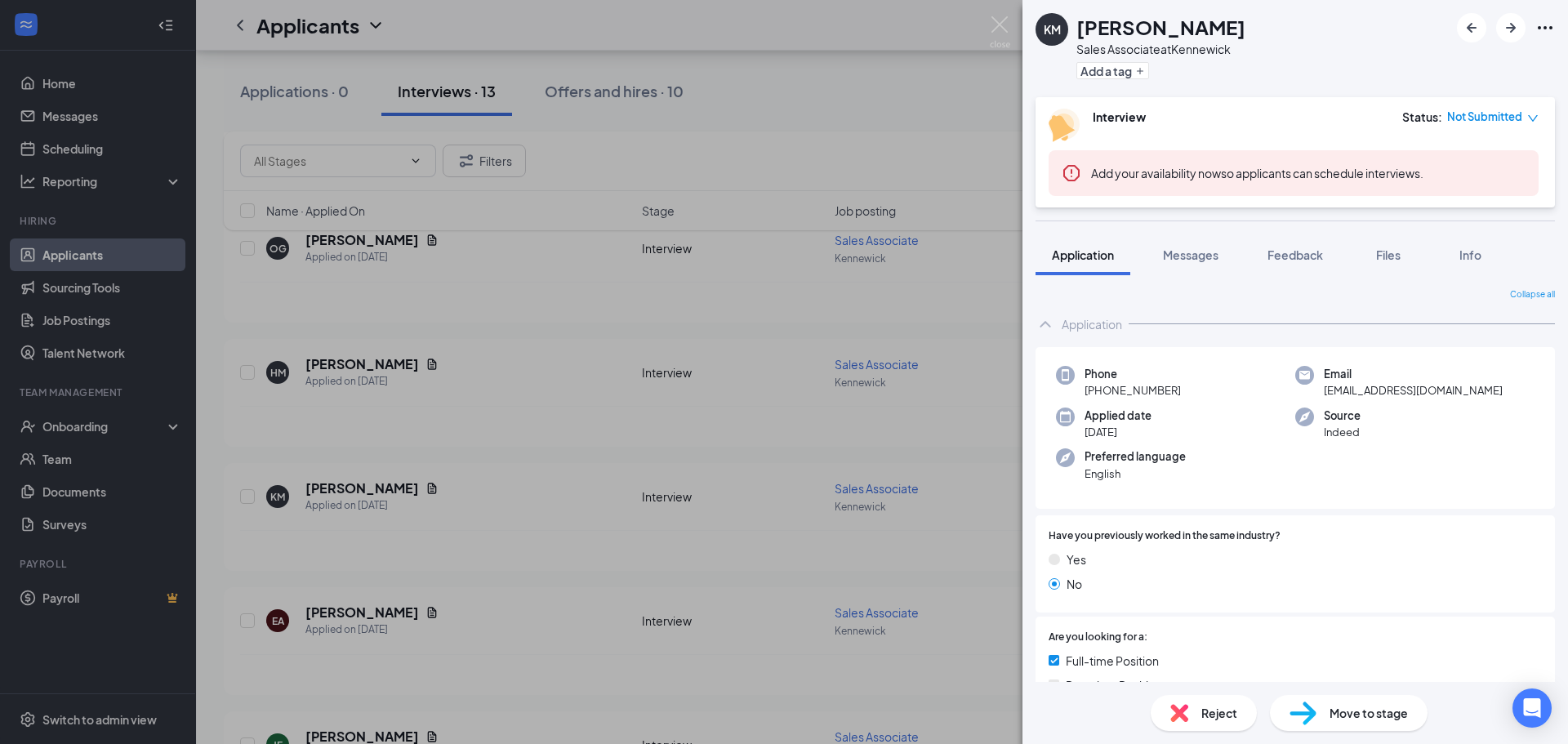
click at [367, 622] on div "KM [PERSON_NAME] Sales Associate at [GEOGRAPHIC_DATA] Add a tag Interview Statu…" at bounding box center [784, 372] width 1568 height 744
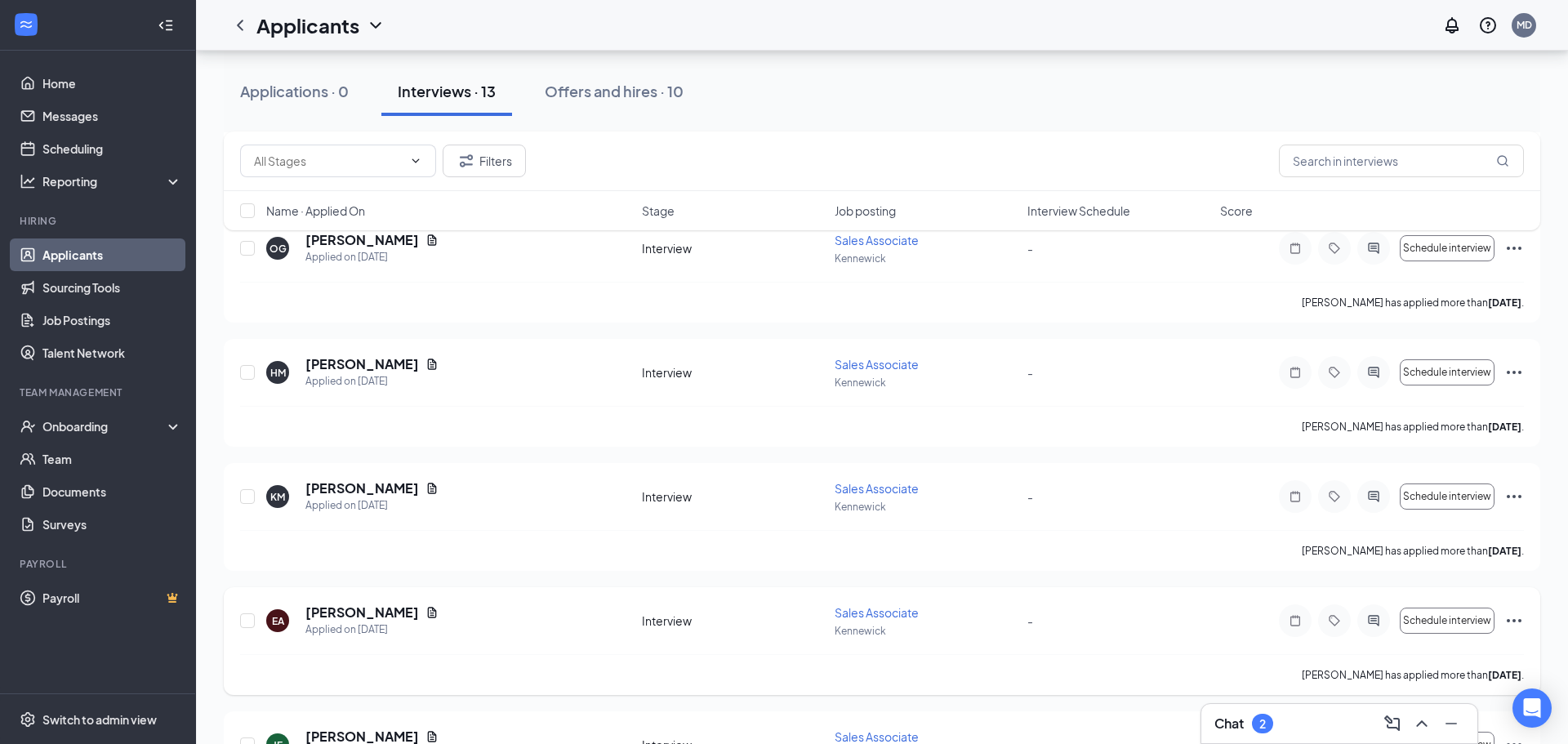
click at [367, 610] on h5 "[PERSON_NAME]" at bounding box center [362, 612] width 114 height 18
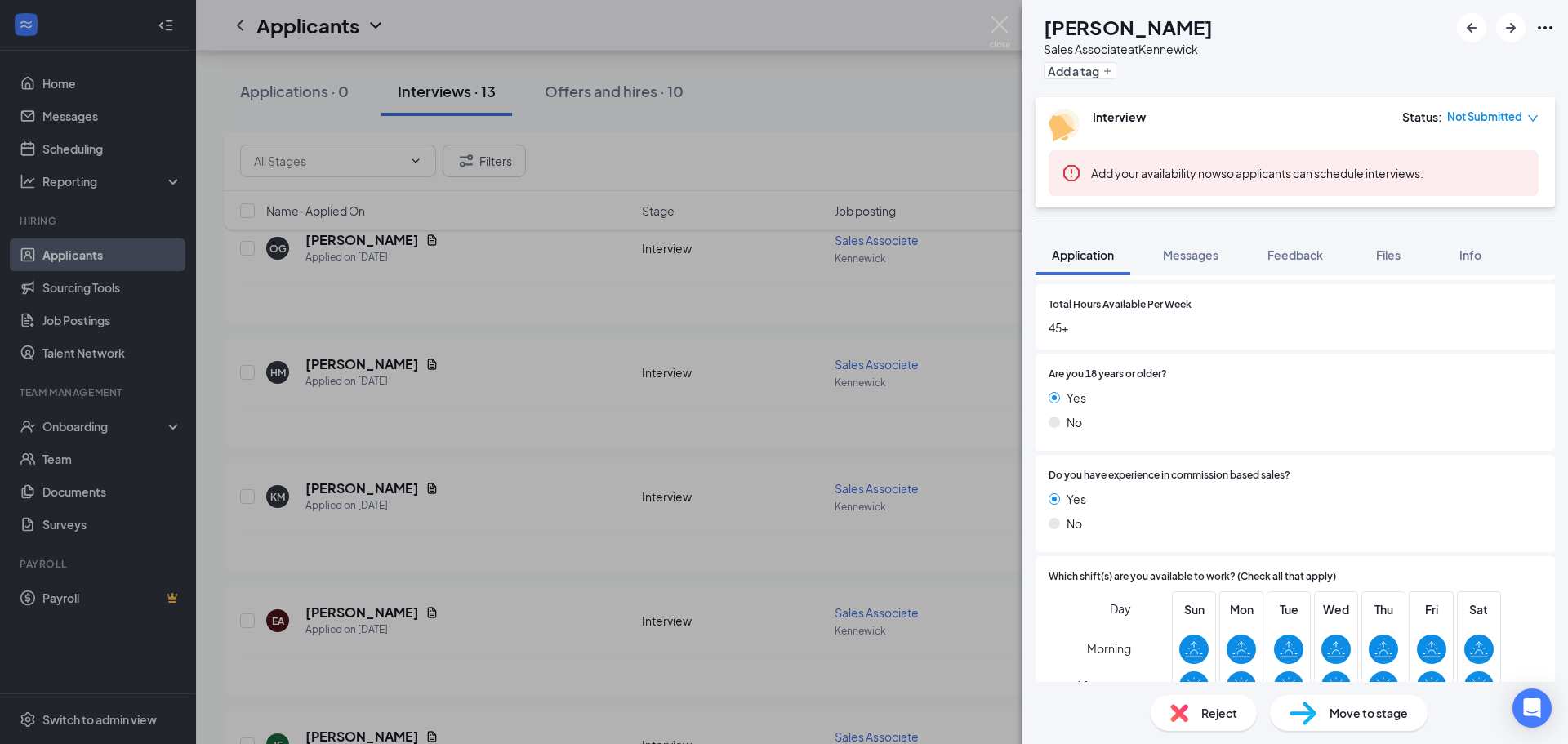
scroll to position [752, 0]
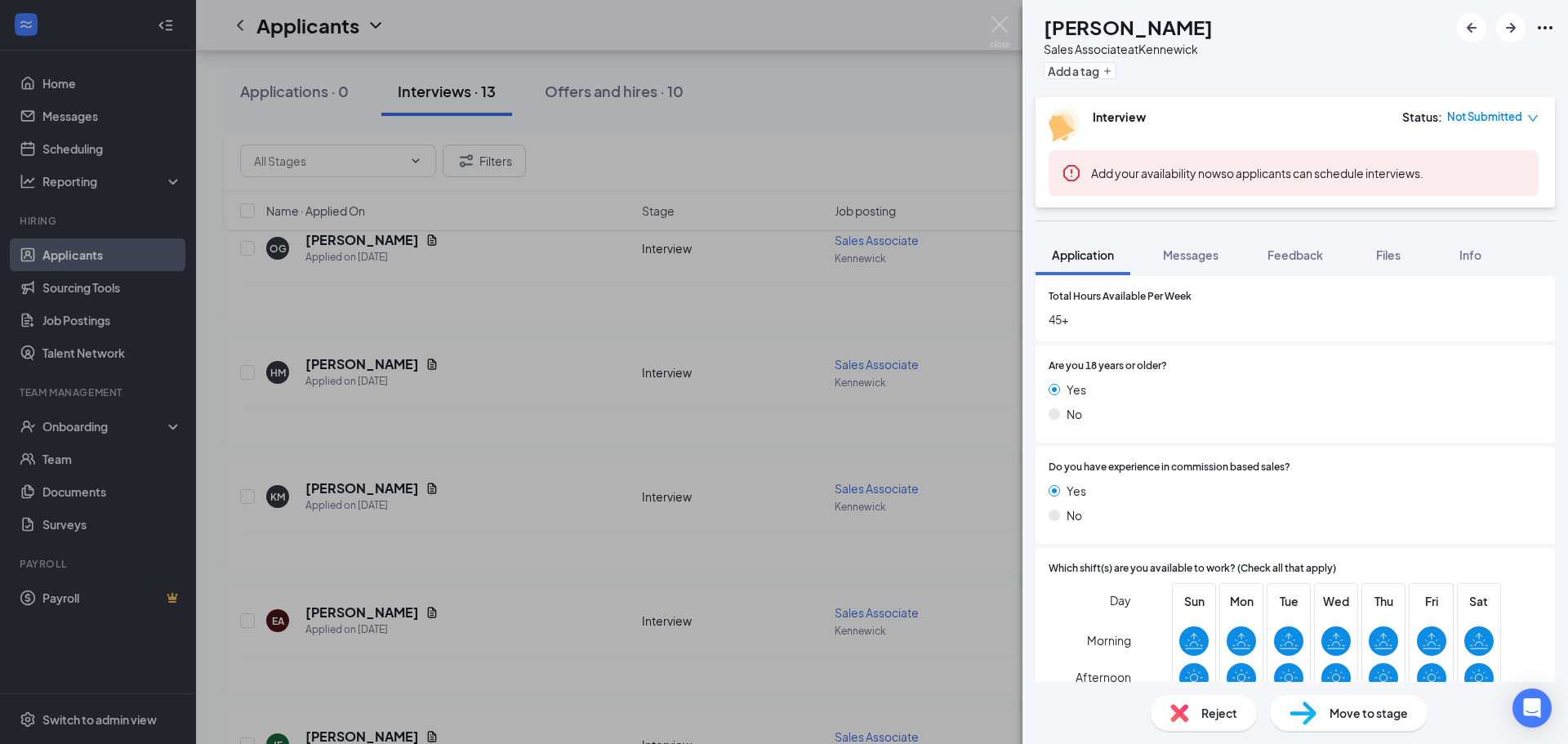
click at [643, 719] on div "EA [PERSON_NAME] Sales Associate at [GEOGRAPHIC_DATA] Add a tag Interview Statu…" at bounding box center [784, 372] width 1568 height 744
